Goal: Information Seeking & Learning: Check status

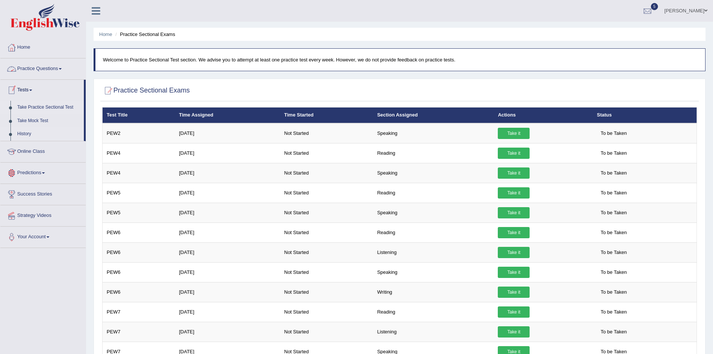
click at [27, 134] on link "History" at bounding box center [49, 133] width 70 height 13
click at [25, 134] on link "History" at bounding box center [49, 133] width 70 height 13
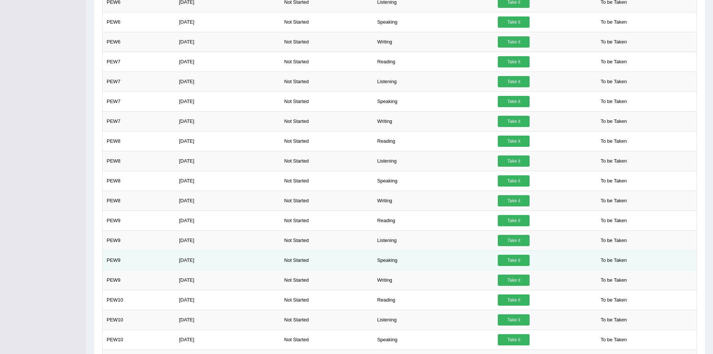
scroll to position [262, 0]
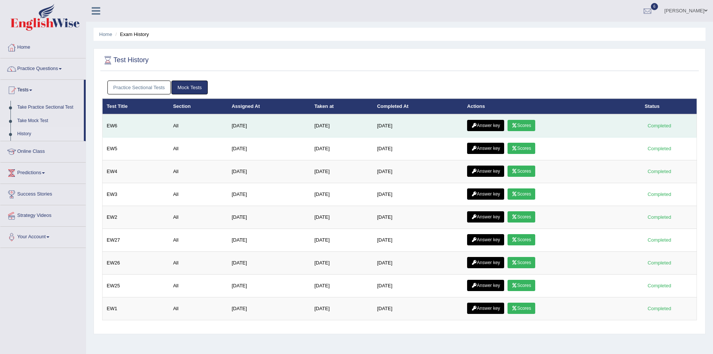
click at [529, 123] on link "Scores" at bounding box center [521, 125] width 28 height 11
click at [491, 125] on link "Answer key" at bounding box center [485, 125] width 37 height 11
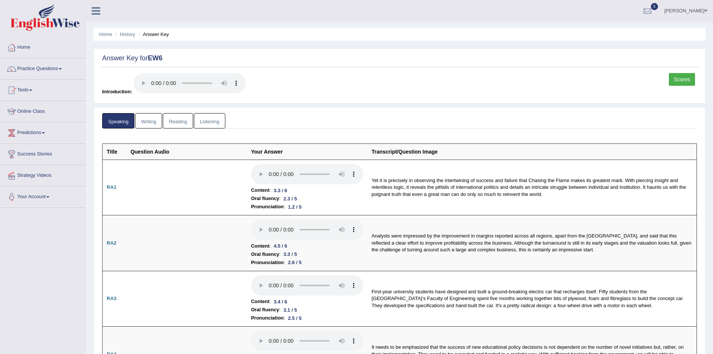
click at [153, 122] on link "Writing" at bounding box center [148, 120] width 27 height 15
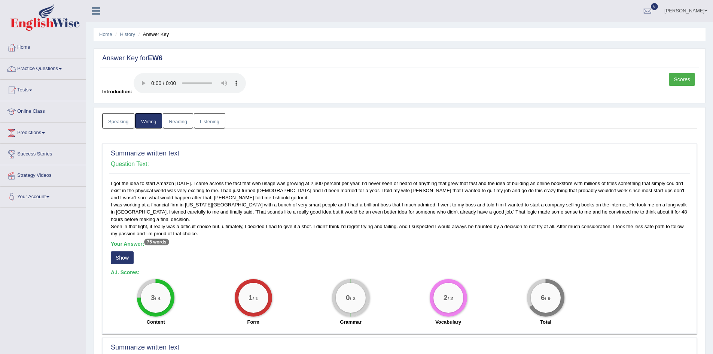
click at [209, 121] on link "Listening" at bounding box center [209, 120] width 31 height 15
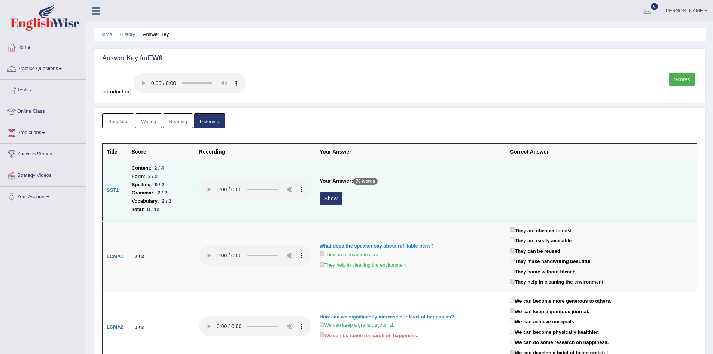
click at [331, 198] on button "Show" at bounding box center [330, 198] width 23 height 13
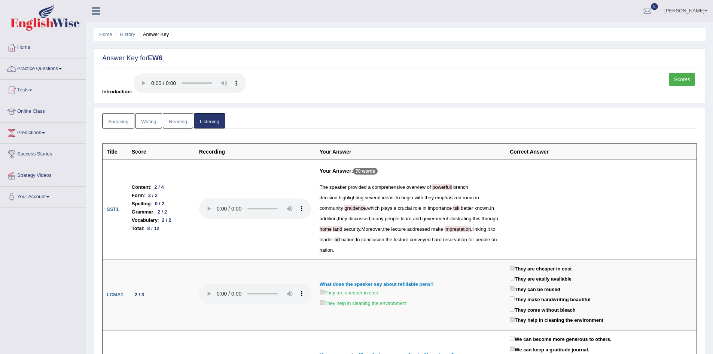
click at [181, 122] on link "Reading" at bounding box center [178, 120] width 30 height 15
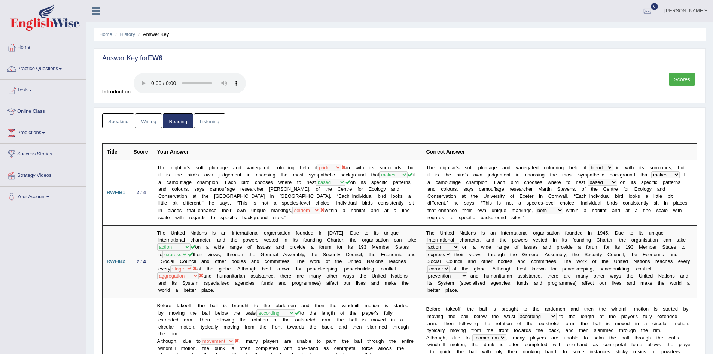
click at [213, 125] on link "Listening" at bounding box center [209, 120] width 31 height 15
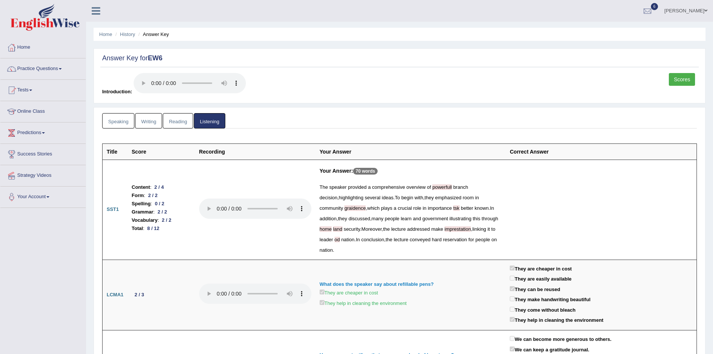
click at [175, 122] on link "Reading" at bounding box center [178, 120] width 30 height 15
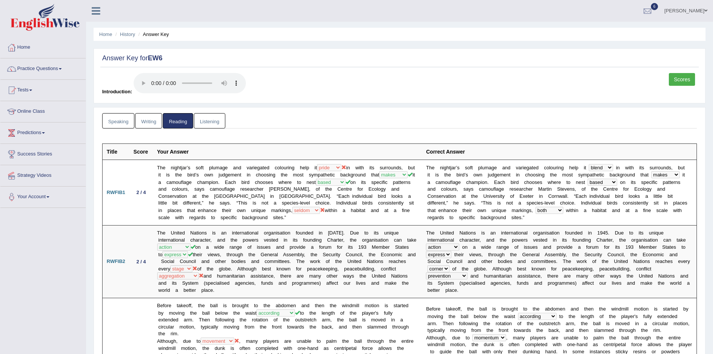
click at [681, 81] on link "Scores" at bounding box center [682, 79] width 26 height 13
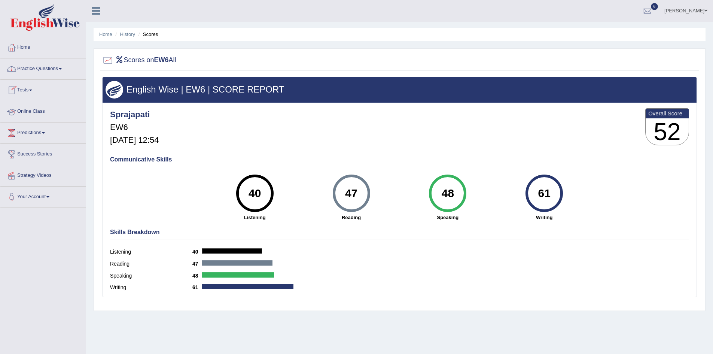
click at [30, 87] on link "Tests" at bounding box center [42, 89] width 85 height 19
click at [26, 133] on link "History" at bounding box center [49, 133] width 70 height 13
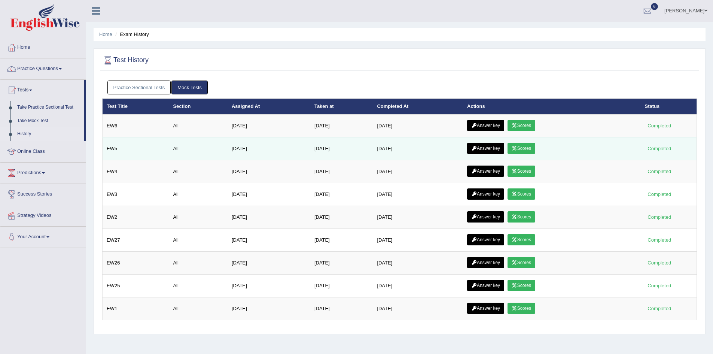
click at [524, 148] on link "Scores" at bounding box center [521, 148] width 28 height 11
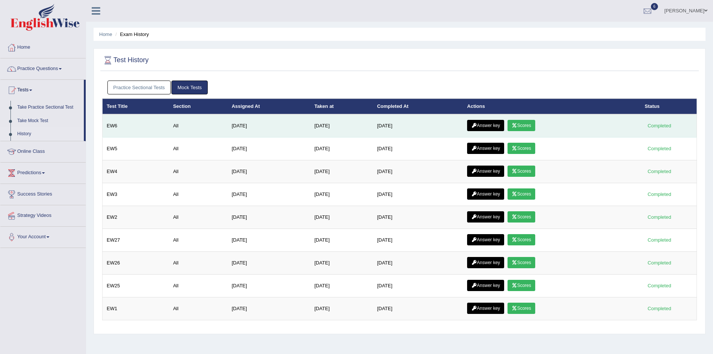
click at [524, 125] on link "Scores" at bounding box center [521, 125] width 28 height 11
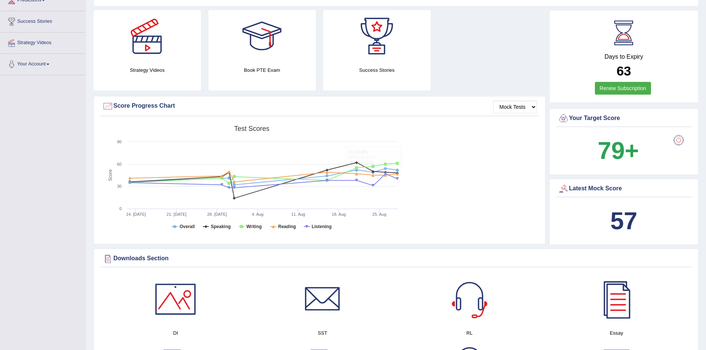
scroll to position [150, 0]
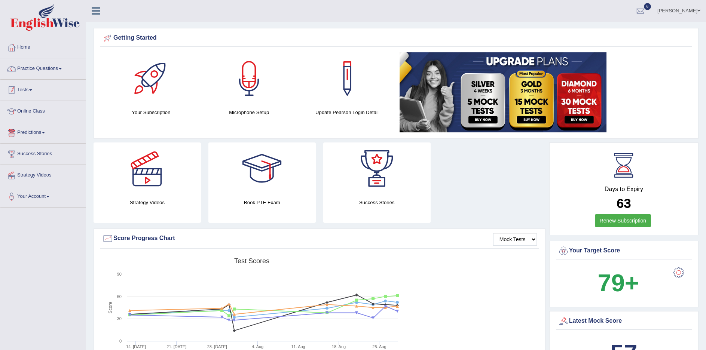
click at [28, 91] on link "Tests" at bounding box center [42, 89] width 85 height 19
click at [25, 133] on link "History" at bounding box center [49, 133] width 70 height 13
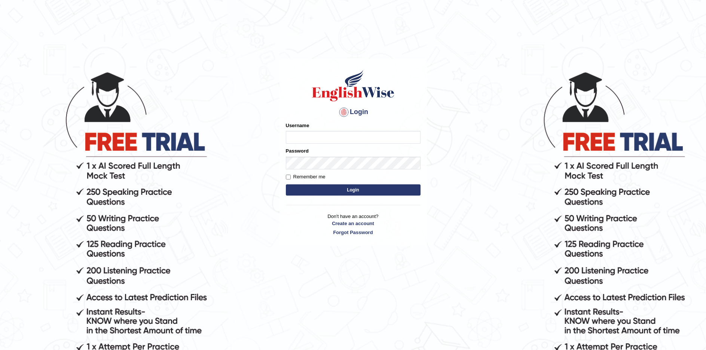
type input "sprajapati"
click at [360, 192] on button "Login" at bounding box center [353, 189] width 135 height 11
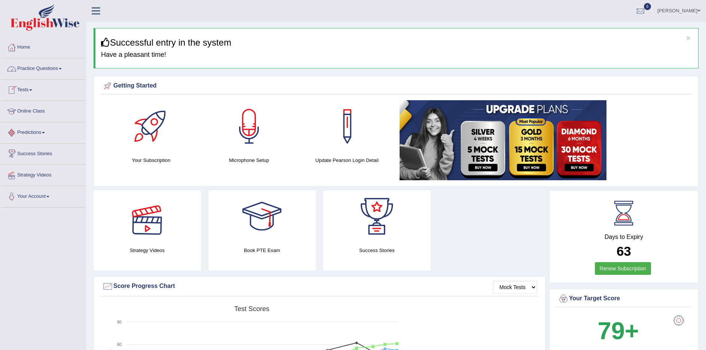
click at [28, 90] on link "Tests" at bounding box center [42, 89] width 85 height 19
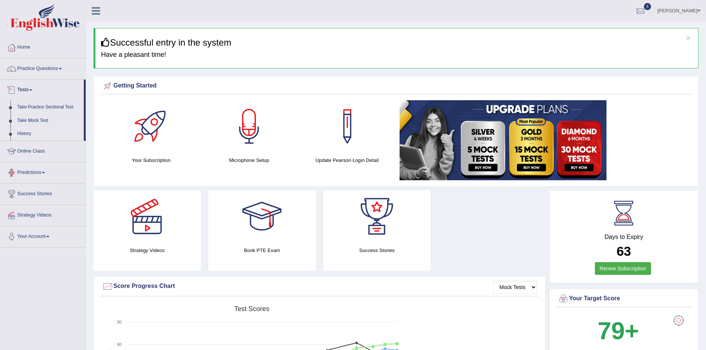
click at [22, 132] on link "History" at bounding box center [49, 133] width 70 height 13
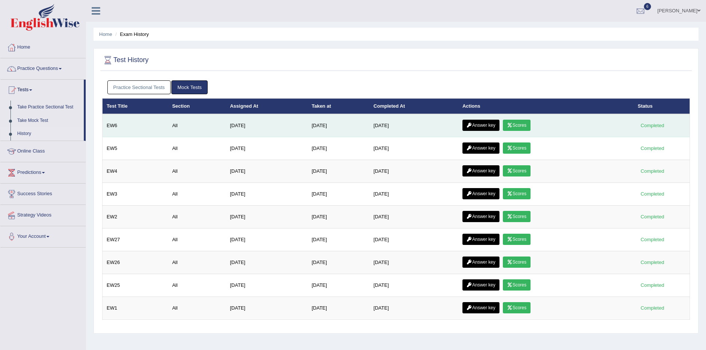
click at [523, 123] on link "Scores" at bounding box center [517, 125] width 28 height 11
click at [483, 125] on link "Answer key" at bounding box center [480, 125] width 37 height 11
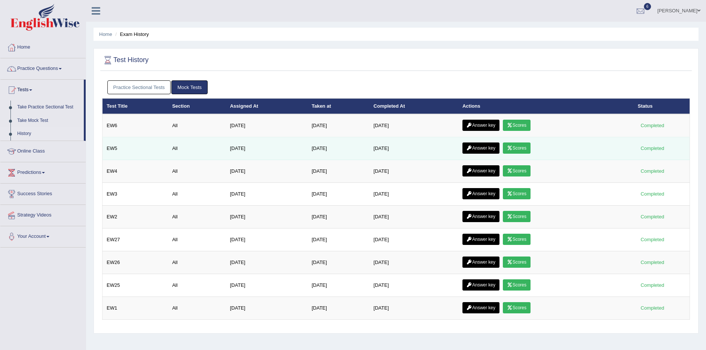
click at [520, 146] on link "Scores" at bounding box center [517, 148] width 28 height 11
click at [485, 147] on link "Answer key" at bounding box center [480, 148] width 37 height 11
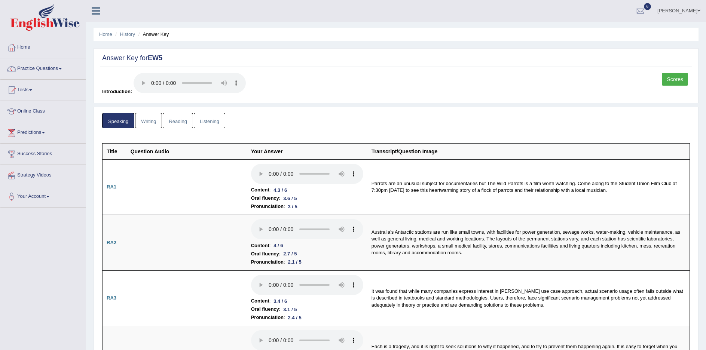
click at [206, 121] on link "Listening" at bounding box center [209, 120] width 31 height 15
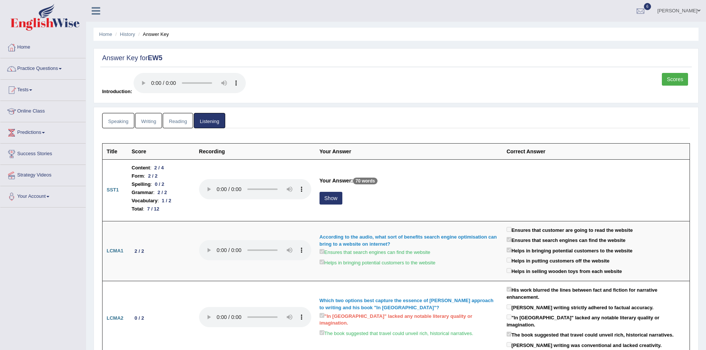
click at [673, 75] on link "Scores" at bounding box center [675, 79] width 26 height 13
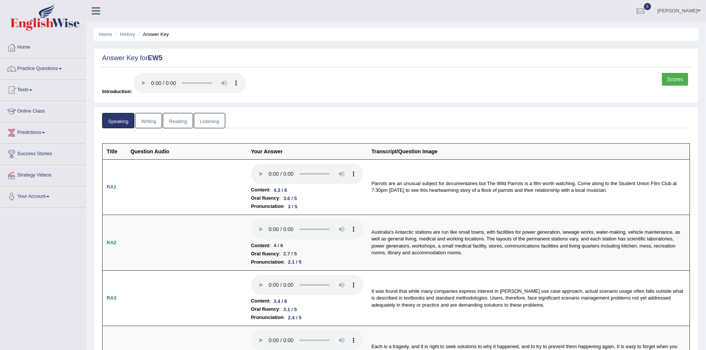
click at [438, 29] on ul "Home History Answer Key" at bounding box center [396, 34] width 605 height 13
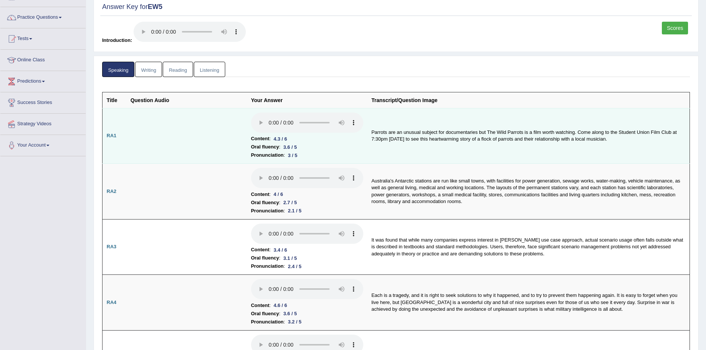
scroll to position [75, 0]
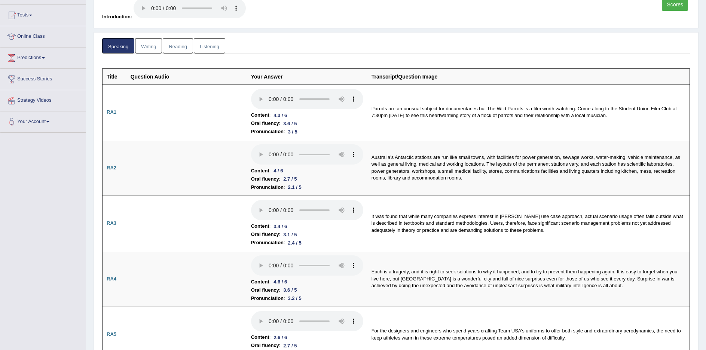
click at [153, 47] on link "Writing" at bounding box center [148, 45] width 27 height 15
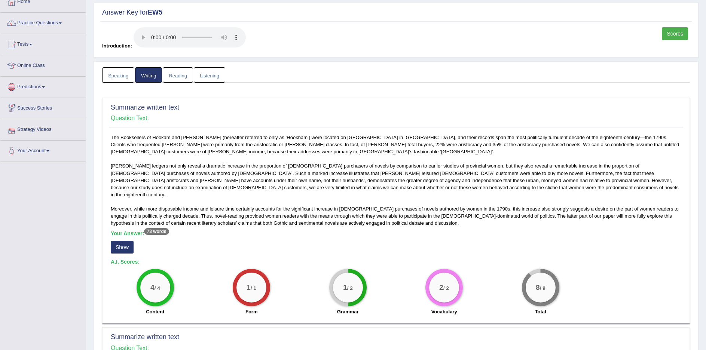
scroll to position [0, 0]
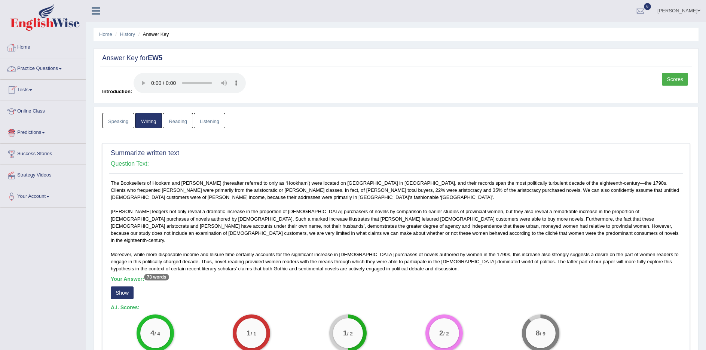
click at [33, 88] on link "Tests" at bounding box center [42, 89] width 85 height 19
click at [22, 131] on link "History" at bounding box center [49, 133] width 70 height 13
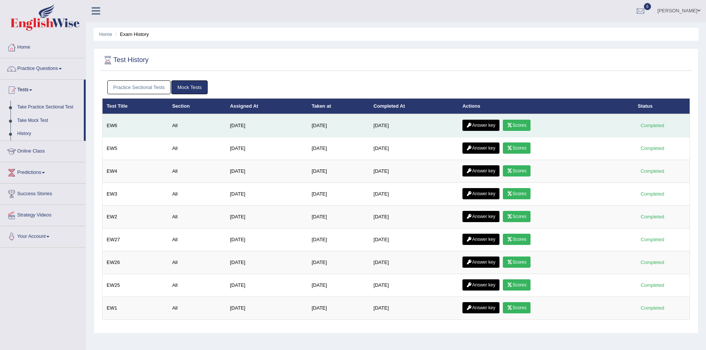
click at [486, 127] on link "Answer key" at bounding box center [480, 125] width 37 height 11
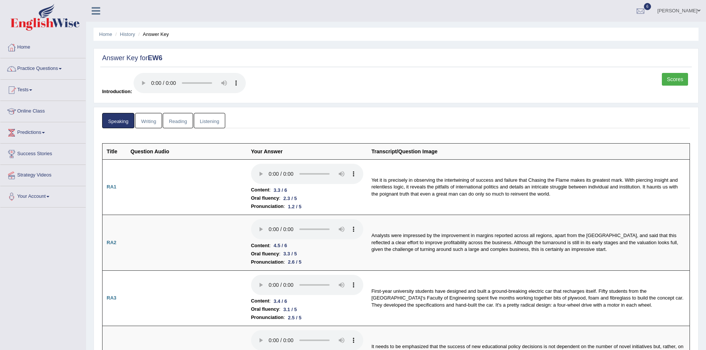
click at [148, 123] on link "Writing" at bounding box center [148, 120] width 27 height 15
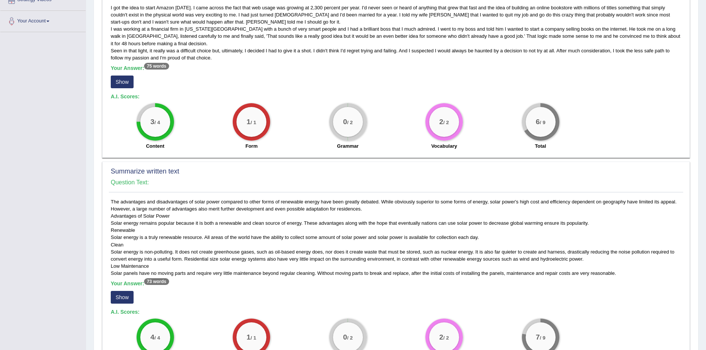
scroll to position [187, 0]
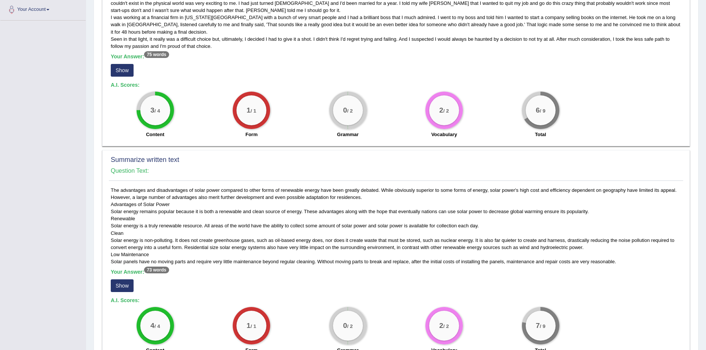
click at [120, 69] on button "Show" at bounding box center [122, 70] width 23 height 13
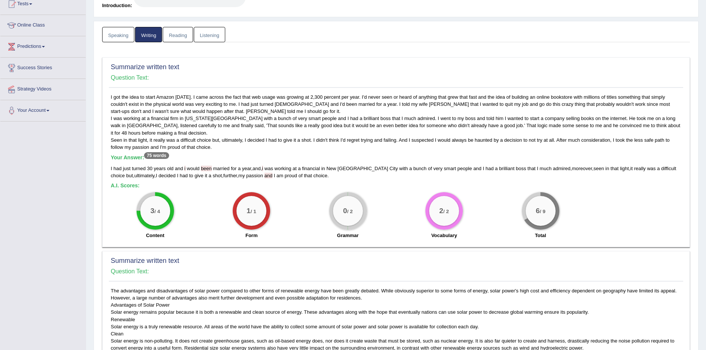
scroll to position [75, 0]
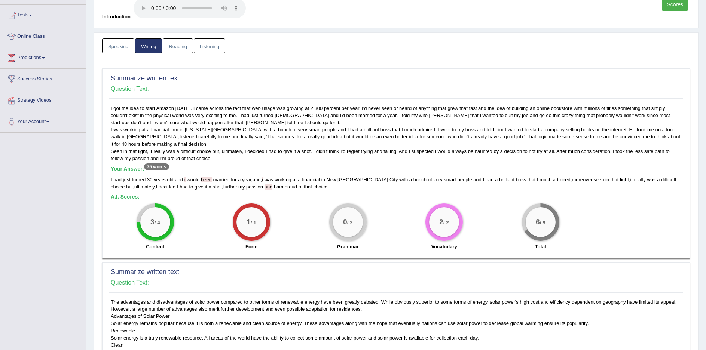
click at [275, 198] on h5 "A.I. Scores:" at bounding box center [396, 197] width 571 height 6
click at [196, 203] on div "I got the idea to start Amazon 16 years ago. I came across the fact that web us…" at bounding box center [396, 180] width 574 height 150
drag, startPoint x: 330, startPoint y: 116, endPoint x: 335, endPoint y: 116, distance: 4.9
click at [335, 116] on div "I got the idea to start Amazon 16 years ago. I came across the fact that web us…" at bounding box center [396, 180] width 574 height 150
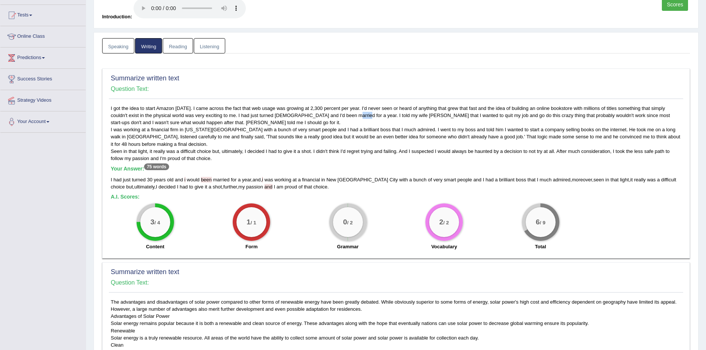
drag, startPoint x: 330, startPoint y: 115, endPoint x: 337, endPoint y: 116, distance: 7.9
click at [337, 116] on div "I got the idea to start Amazon 16 years ago. I came across the fact that web us…" at bounding box center [396, 180] width 574 height 150
click at [185, 181] on span "i" at bounding box center [184, 180] width 1 height 6
click at [334, 117] on div "I got the idea to start Amazon 16 years ago. I came across the fact that web us…" at bounding box center [396, 180] width 574 height 150
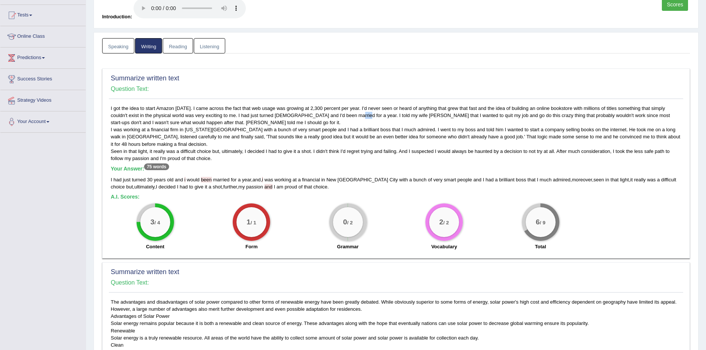
click at [334, 117] on div "I got the idea to start Amazon 16 years ago. I came across the fact that web us…" at bounding box center [396, 180] width 574 height 150
click at [332, 117] on div "I got the idea to start Amazon 16 years ago. I came across the fact that web us…" at bounding box center [396, 180] width 574 height 150
drag, startPoint x: 330, startPoint y: 116, endPoint x: 337, endPoint y: 117, distance: 7.2
click at [337, 117] on div "I got the idea to start Amazon 16 years ago. I came across the fact that web us…" at bounding box center [396, 180] width 574 height 150
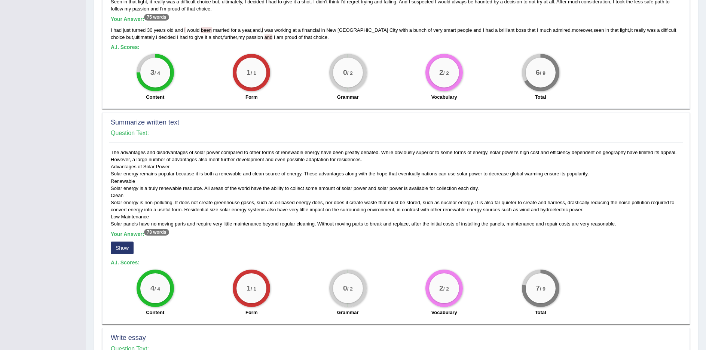
scroll to position [262, 0]
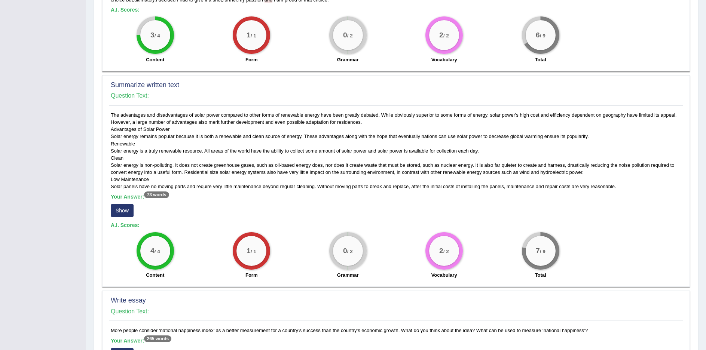
click at [122, 211] on button "Show" at bounding box center [122, 210] width 23 height 13
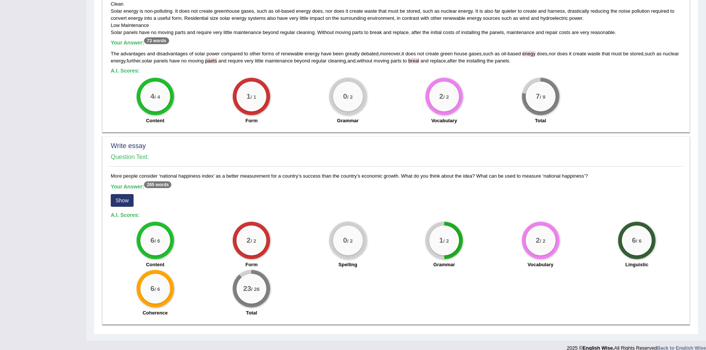
scroll to position [427, 0]
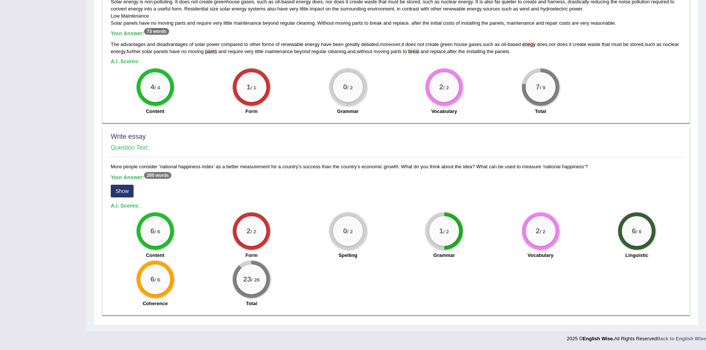
click at [120, 190] on button "Show" at bounding box center [122, 191] width 23 height 13
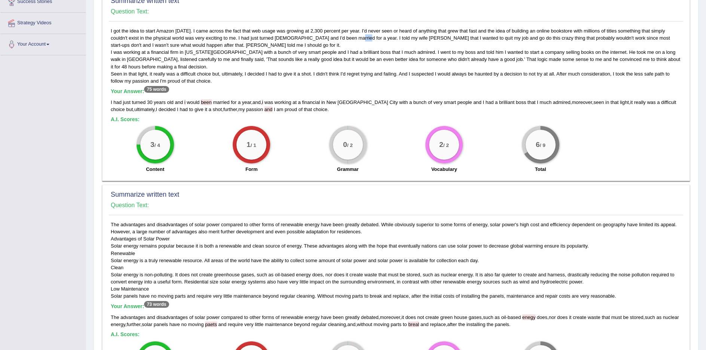
scroll to position [0, 0]
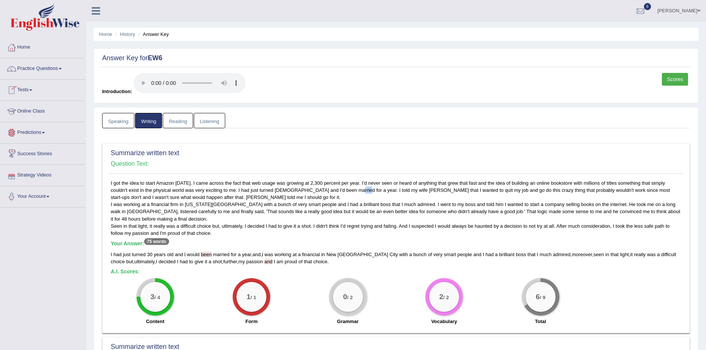
click at [26, 88] on link "Tests" at bounding box center [42, 89] width 85 height 19
click at [27, 134] on link "History" at bounding box center [49, 133] width 70 height 13
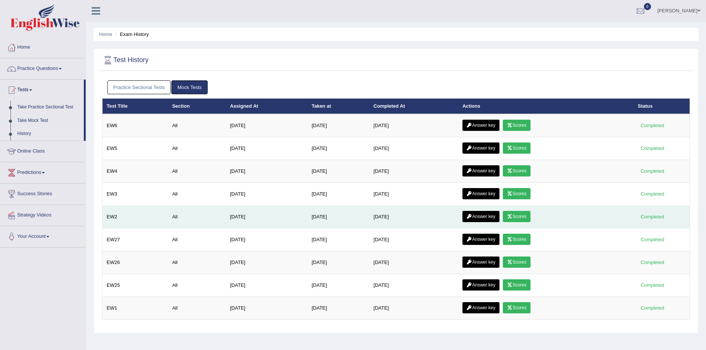
click at [526, 220] on link "Scores" at bounding box center [517, 216] width 28 height 11
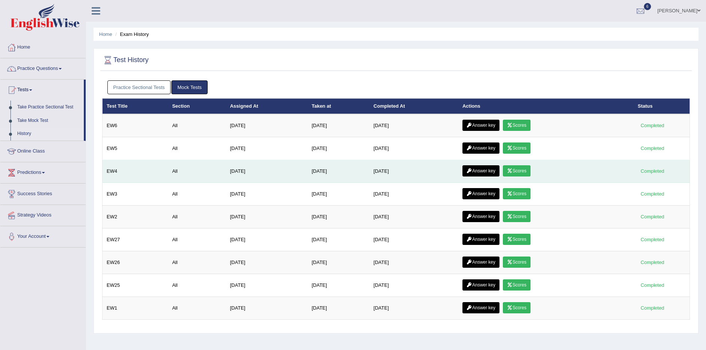
click at [481, 172] on link "Answer key" at bounding box center [480, 170] width 37 height 11
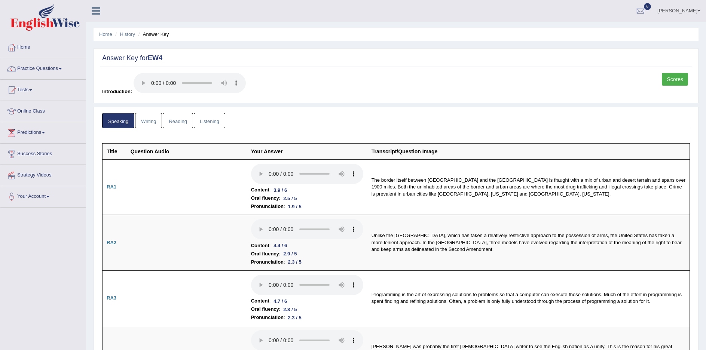
click at [149, 119] on link "Writing" at bounding box center [148, 120] width 27 height 15
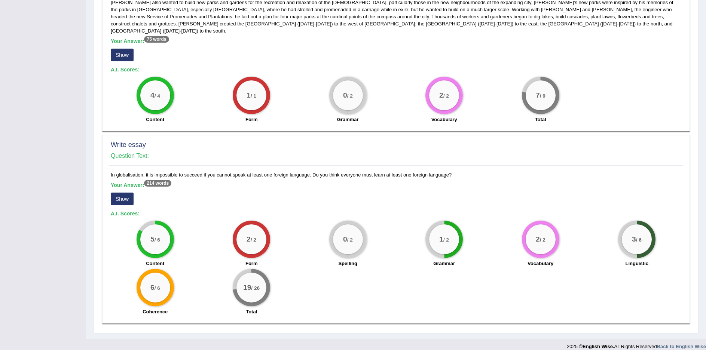
scroll to position [441, 0]
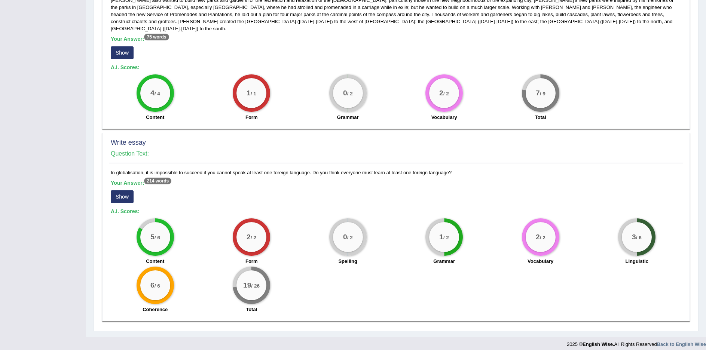
click at [123, 190] on button "Show" at bounding box center [122, 196] width 23 height 13
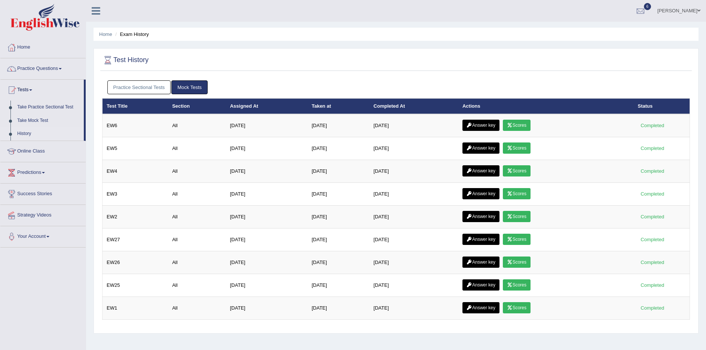
click at [27, 134] on link "History" at bounding box center [49, 133] width 70 height 13
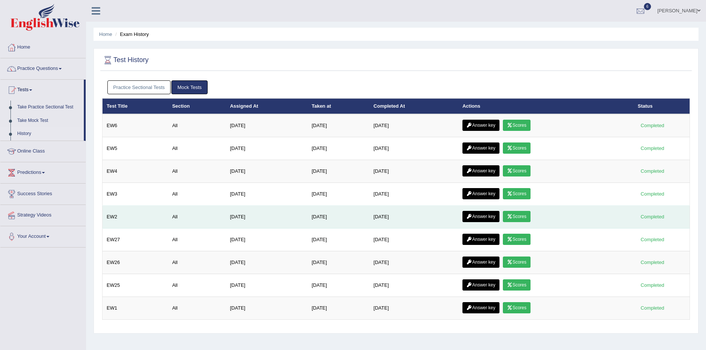
click at [521, 217] on link "Scores" at bounding box center [517, 216] width 28 height 11
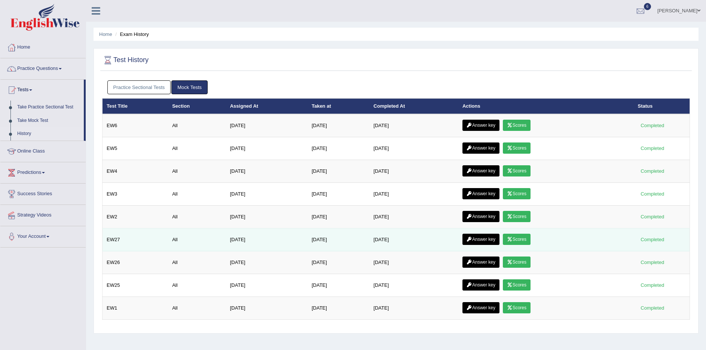
click at [487, 237] on link "Answer key" at bounding box center [480, 239] width 37 height 11
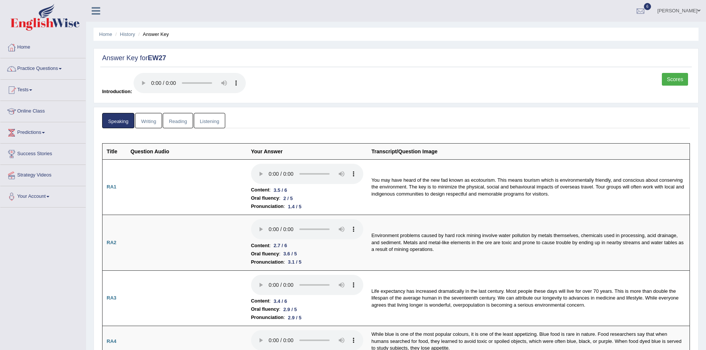
click at [152, 118] on link "Writing" at bounding box center [148, 120] width 27 height 15
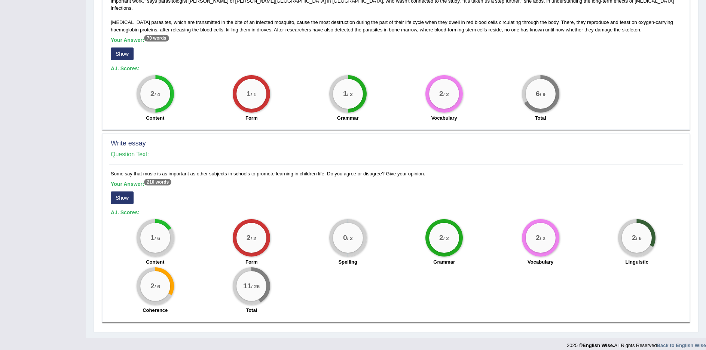
scroll to position [392, 0]
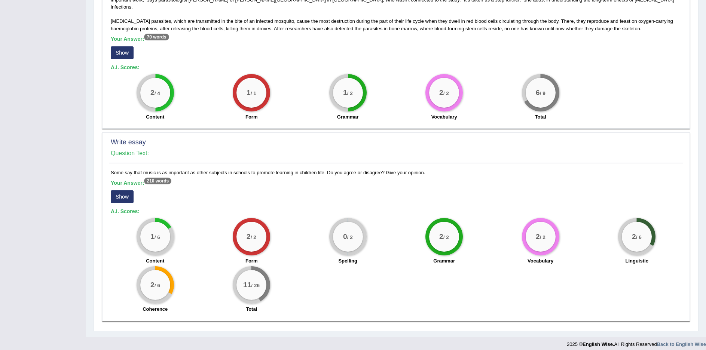
click at [123, 192] on button "Show" at bounding box center [122, 196] width 23 height 13
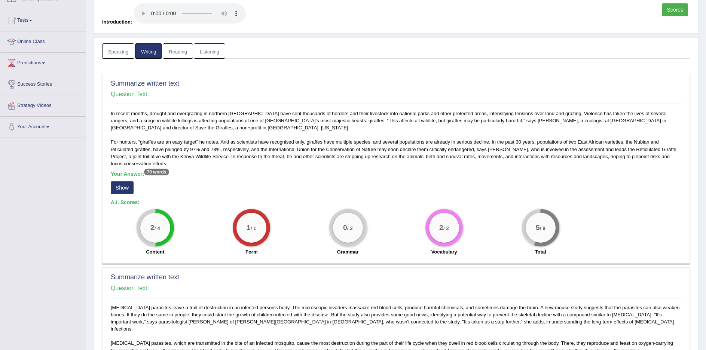
scroll to position [0, 0]
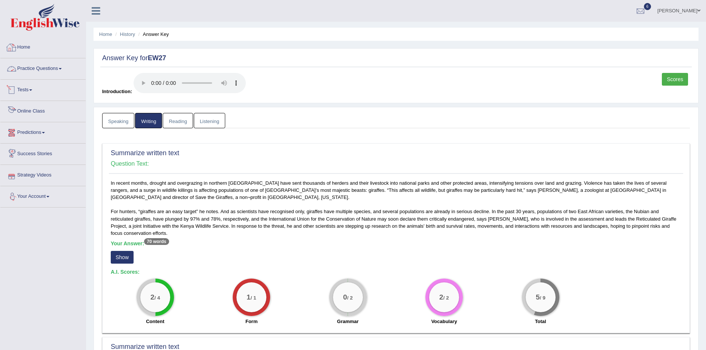
click at [24, 45] on link "Home" at bounding box center [42, 46] width 85 height 19
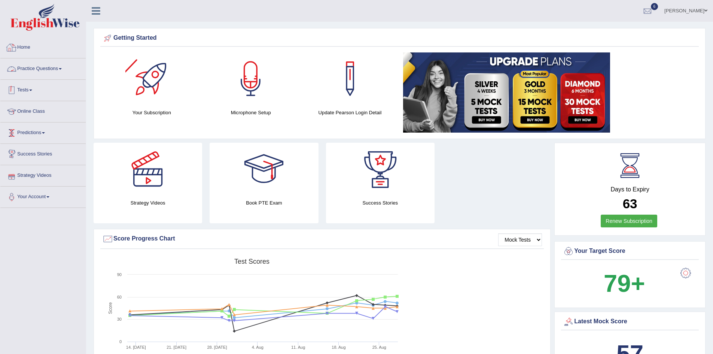
click at [21, 88] on link "Tests" at bounding box center [42, 89] width 85 height 19
click at [24, 134] on link "History" at bounding box center [49, 133] width 70 height 13
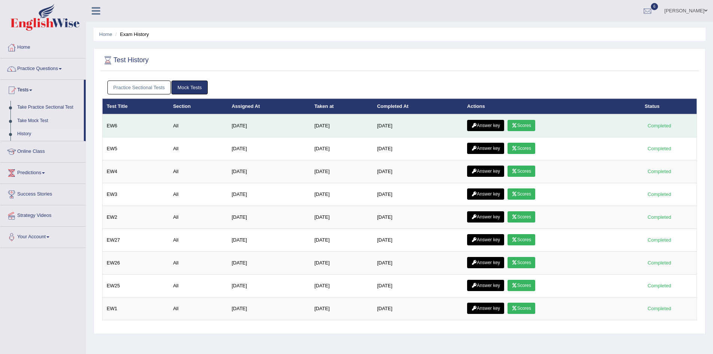
click at [495, 126] on link "Answer key" at bounding box center [485, 125] width 37 height 11
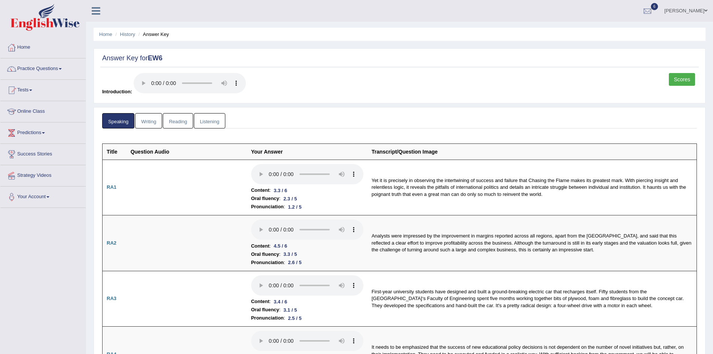
click at [182, 121] on link "Reading" at bounding box center [178, 120] width 30 height 15
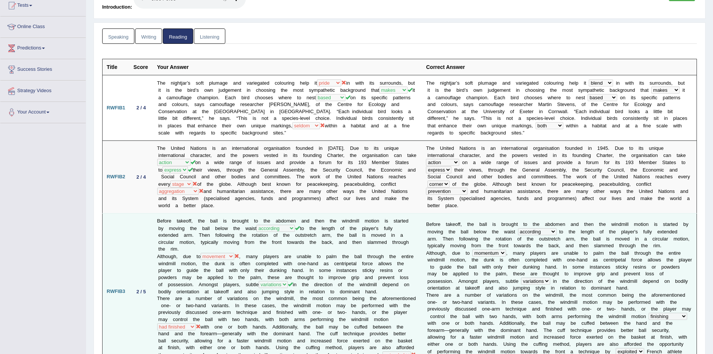
scroll to position [75, 0]
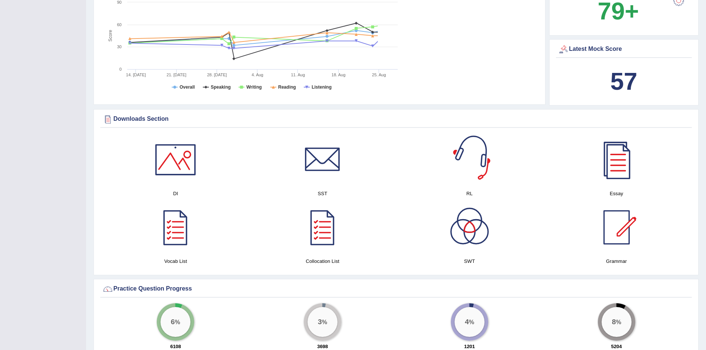
scroll to position [299, 0]
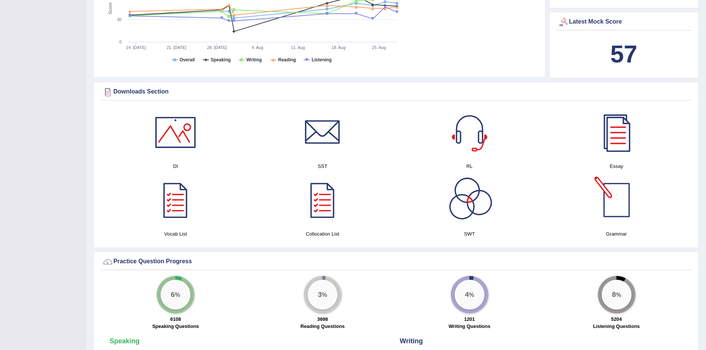
click at [618, 207] on div at bounding box center [616, 200] width 52 height 52
click at [617, 207] on div at bounding box center [616, 200] width 52 height 52
click at [618, 204] on div at bounding box center [616, 200] width 52 height 52
click at [325, 209] on div at bounding box center [322, 200] width 52 height 52
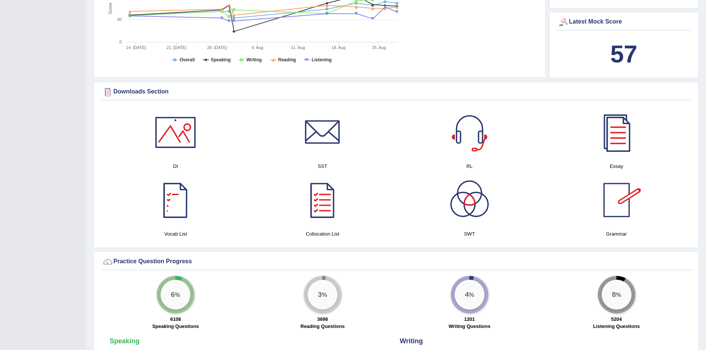
click at [175, 210] on div at bounding box center [175, 200] width 52 height 52
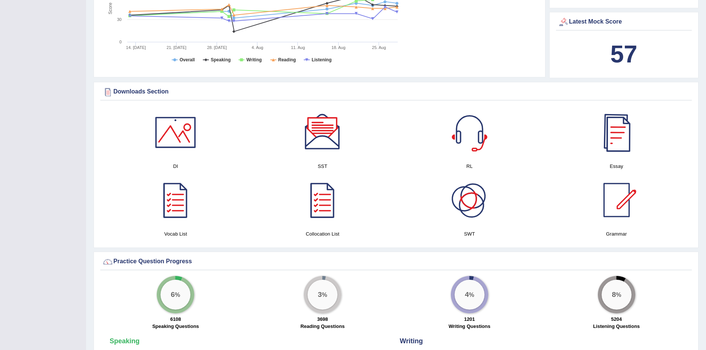
click at [427, 176] on link at bounding box center [470, 200] width 140 height 52
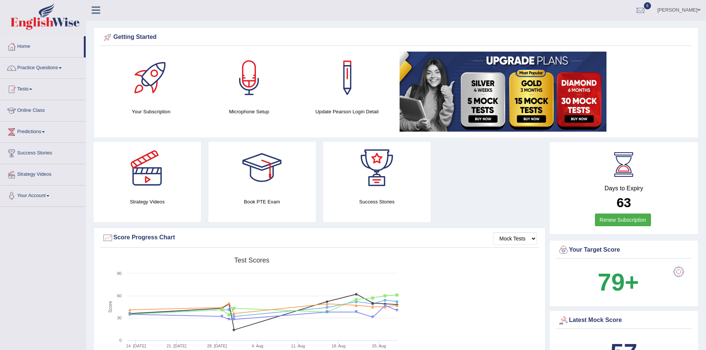
scroll to position [0, 0]
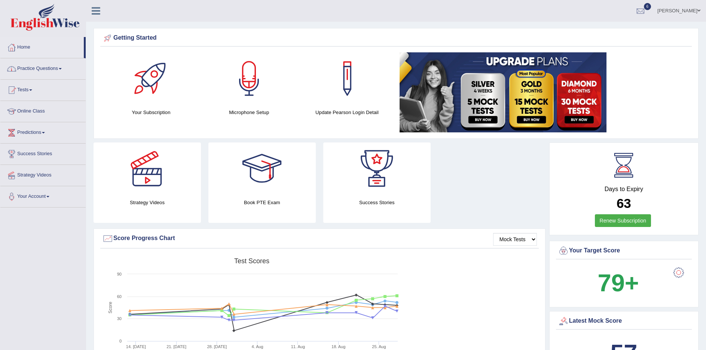
click at [50, 68] on link "Practice Questions" at bounding box center [42, 67] width 85 height 19
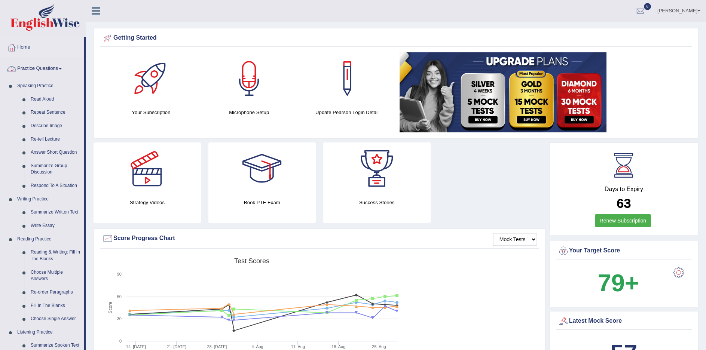
click at [57, 66] on link "Practice Questions" at bounding box center [41, 67] width 83 height 19
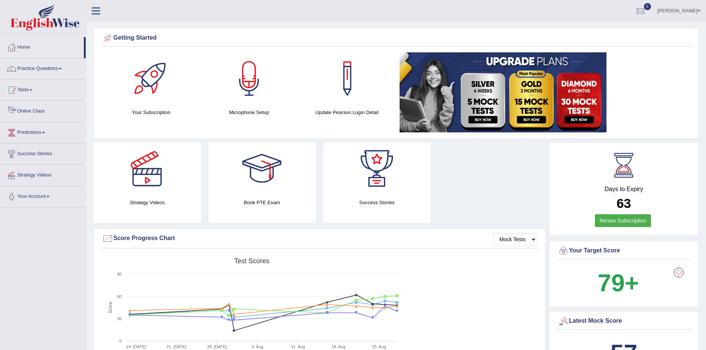
click at [32, 110] on link "Online Class" at bounding box center [42, 110] width 85 height 19
click at [33, 89] on link "Tests" at bounding box center [42, 89] width 85 height 19
click at [25, 132] on link "History" at bounding box center [49, 133] width 70 height 13
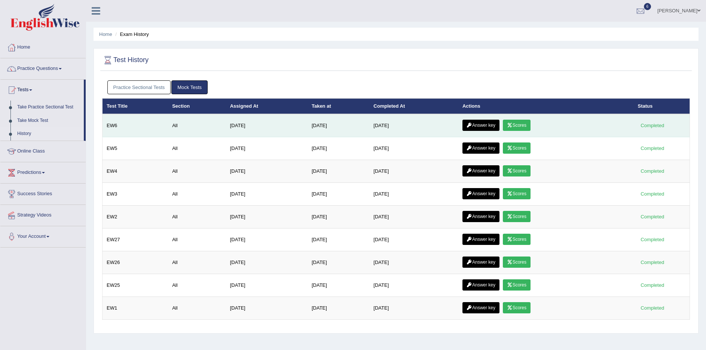
click at [480, 124] on link "Answer key" at bounding box center [480, 125] width 37 height 11
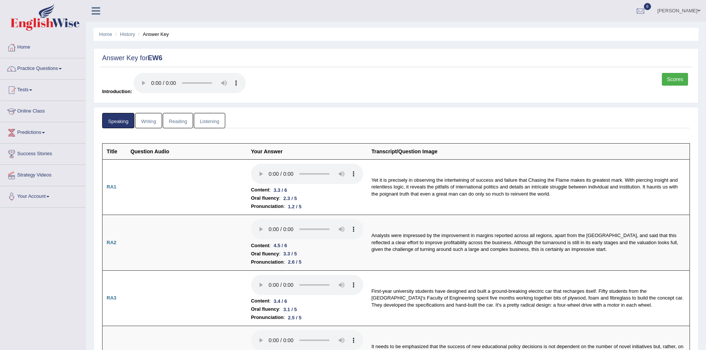
click at [179, 118] on link "Reading" at bounding box center [178, 120] width 30 height 15
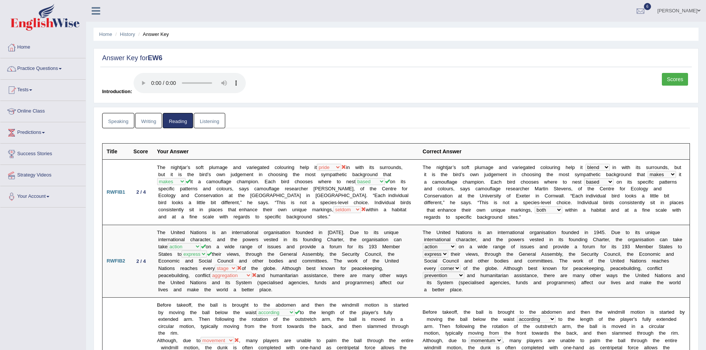
click at [24, 48] on link "Home" at bounding box center [42, 46] width 85 height 19
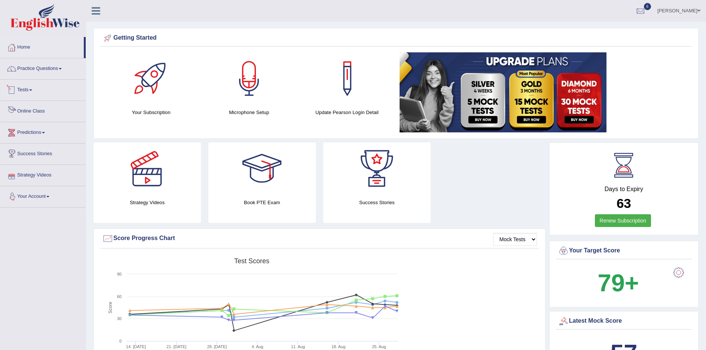
click at [31, 90] on link "Tests" at bounding box center [42, 89] width 85 height 19
click at [22, 132] on link "History" at bounding box center [49, 133] width 70 height 13
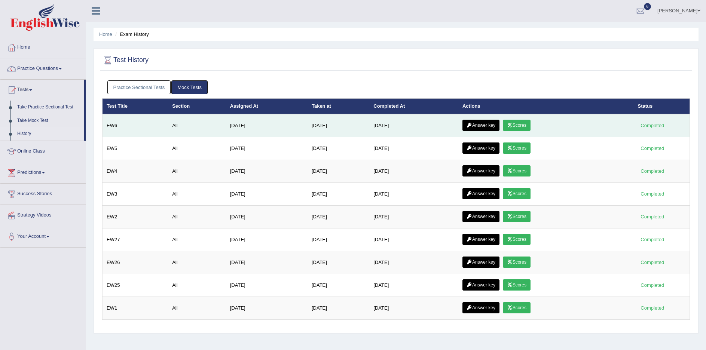
click at [480, 122] on link "Answer key" at bounding box center [480, 125] width 37 height 11
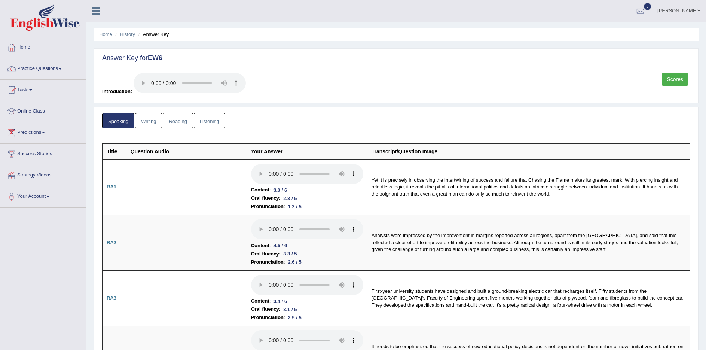
click at [180, 123] on link "Reading" at bounding box center [178, 120] width 30 height 15
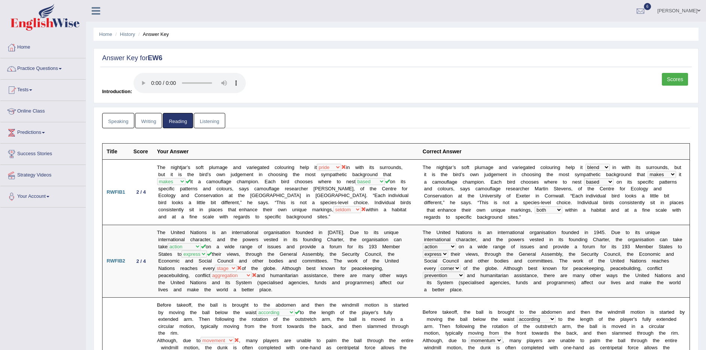
click at [212, 123] on link "Listening" at bounding box center [209, 120] width 31 height 15
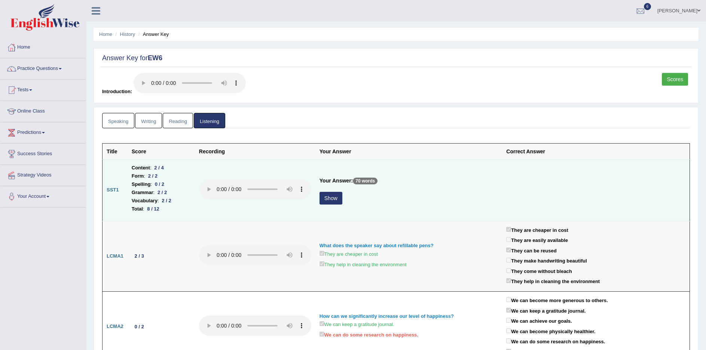
click at [330, 201] on button "Show" at bounding box center [330, 198] width 23 height 13
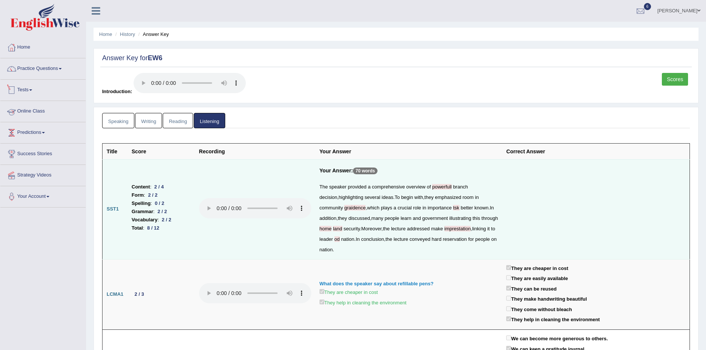
click at [30, 93] on link "Tests" at bounding box center [42, 89] width 85 height 19
click at [24, 135] on link "History" at bounding box center [49, 133] width 70 height 13
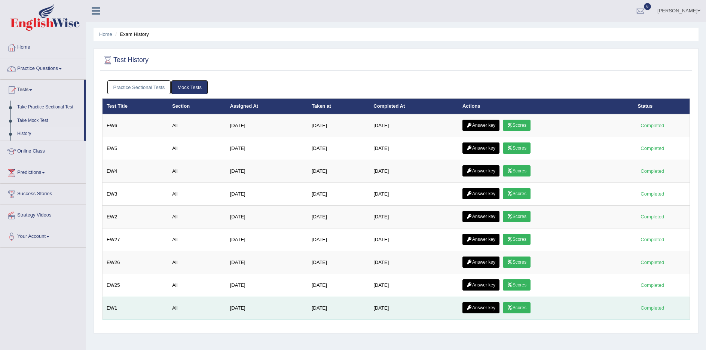
click at [522, 308] on link "Scores" at bounding box center [517, 307] width 28 height 11
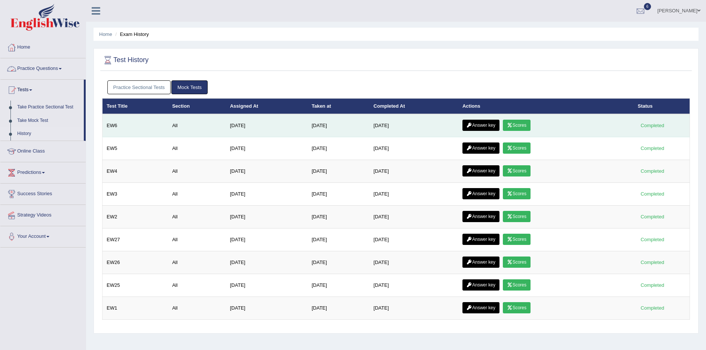
click at [519, 121] on link "Scores" at bounding box center [517, 125] width 28 height 11
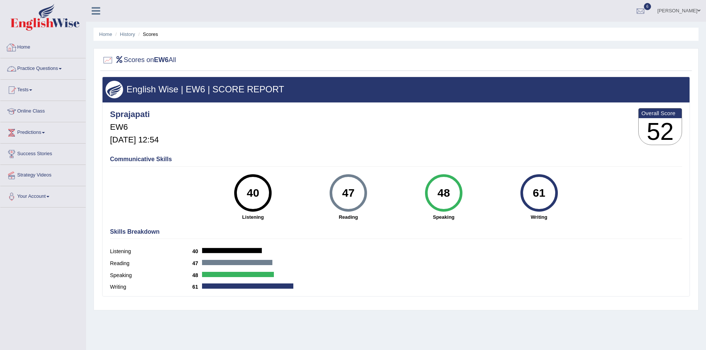
click at [25, 46] on link "Home" at bounding box center [42, 46] width 85 height 19
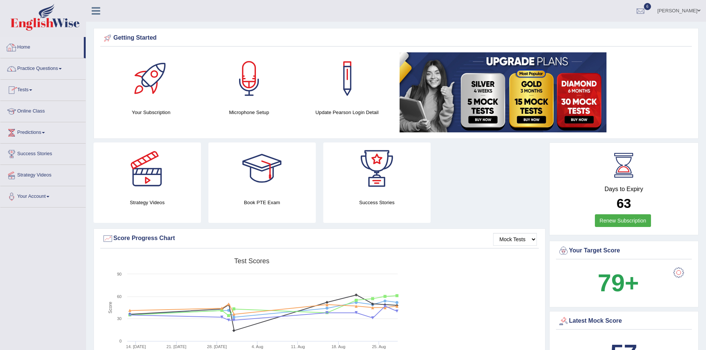
click at [27, 48] on link "Home" at bounding box center [41, 46] width 83 height 19
